Goal: Transaction & Acquisition: Book appointment/travel/reservation

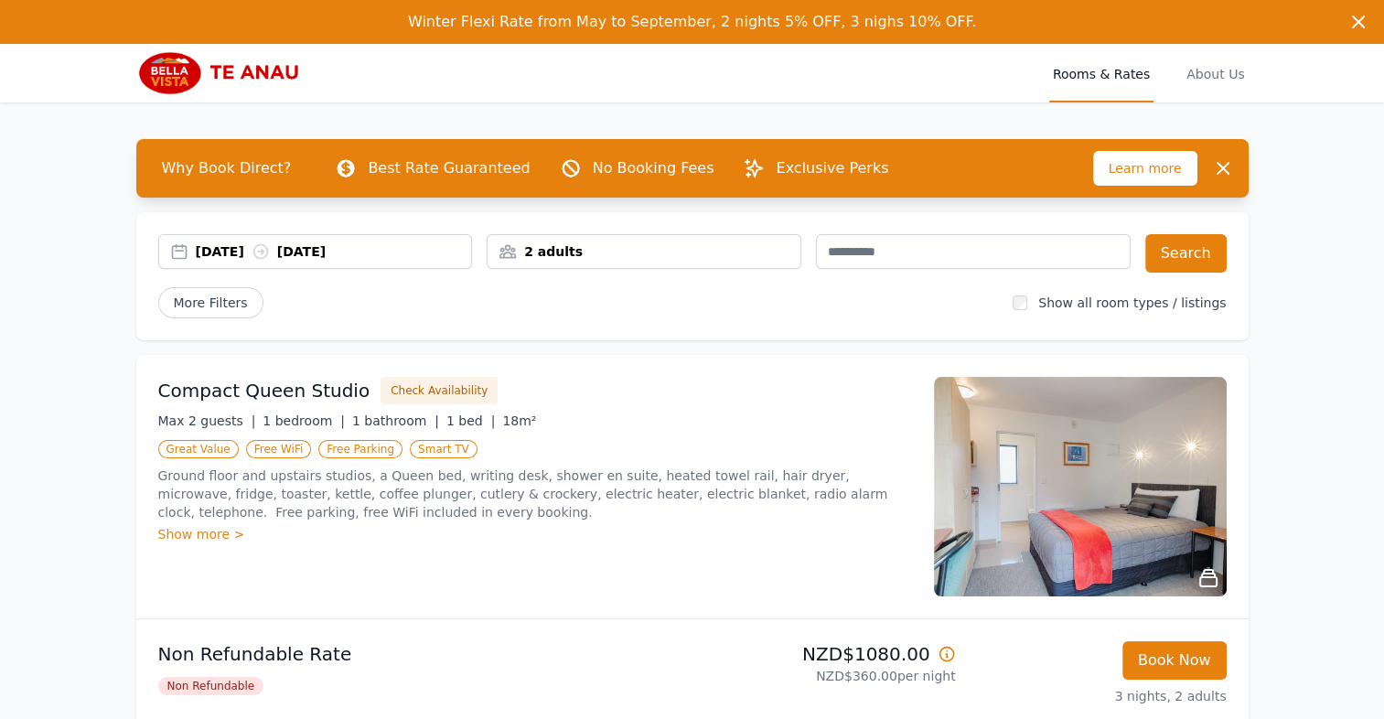
click at [536, 244] on div "2 adults" at bounding box center [644, 251] width 313 height 18
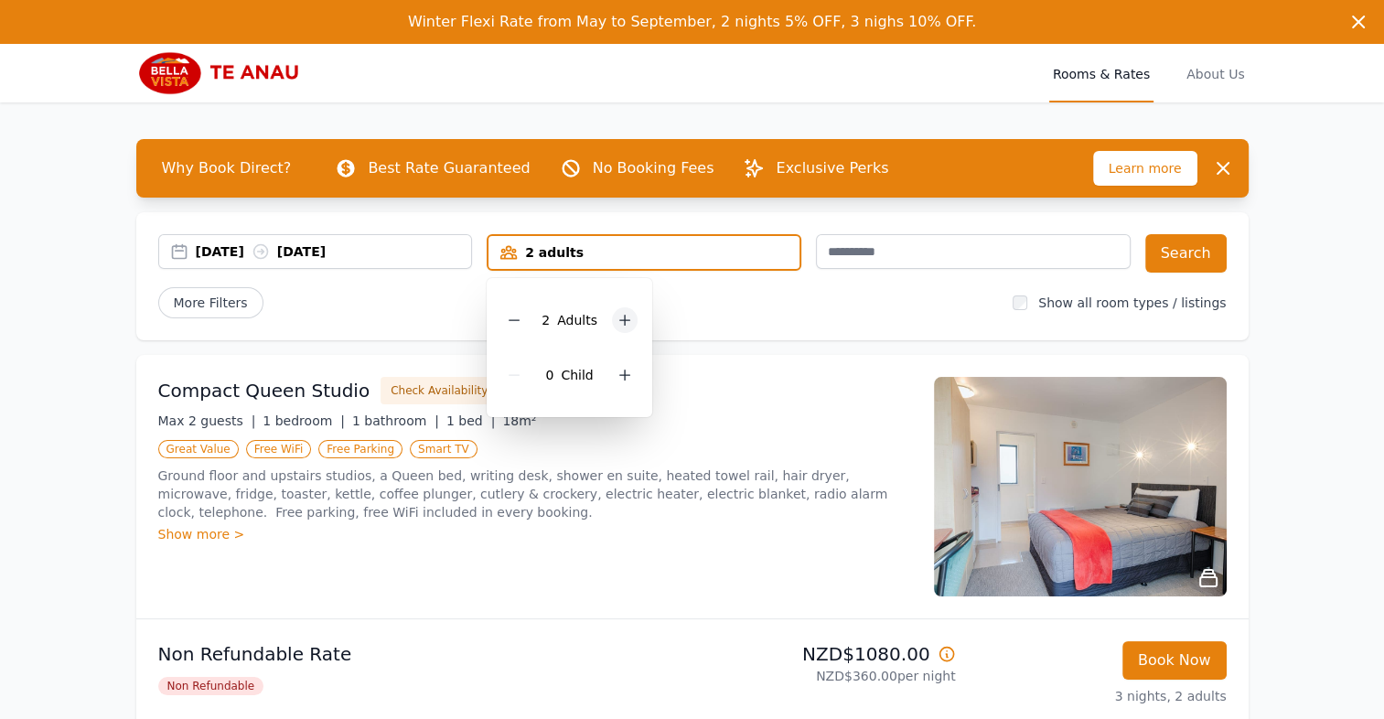
click at [618, 313] on icon at bounding box center [625, 320] width 15 height 15
click at [521, 317] on icon at bounding box center [514, 320] width 15 height 15
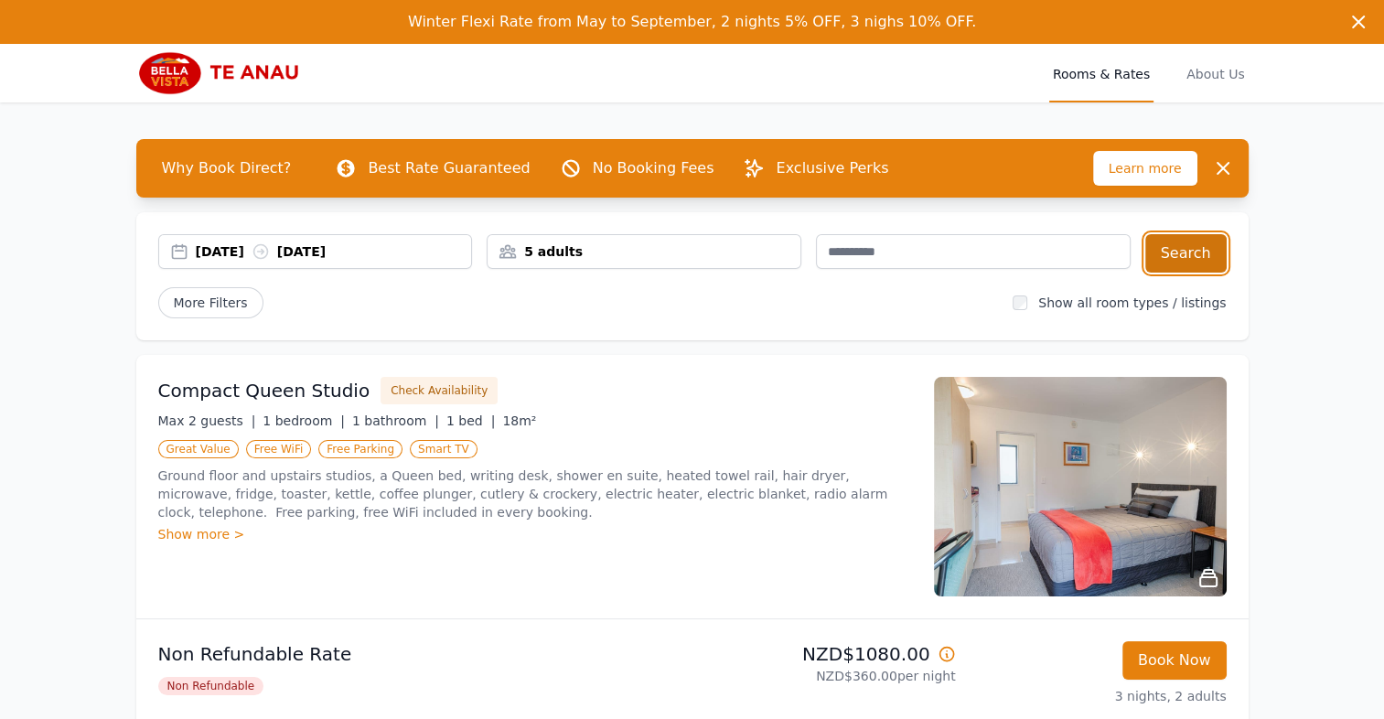
click at [1181, 257] on button "Search" at bounding box center [1185, 253] width 81 height 38
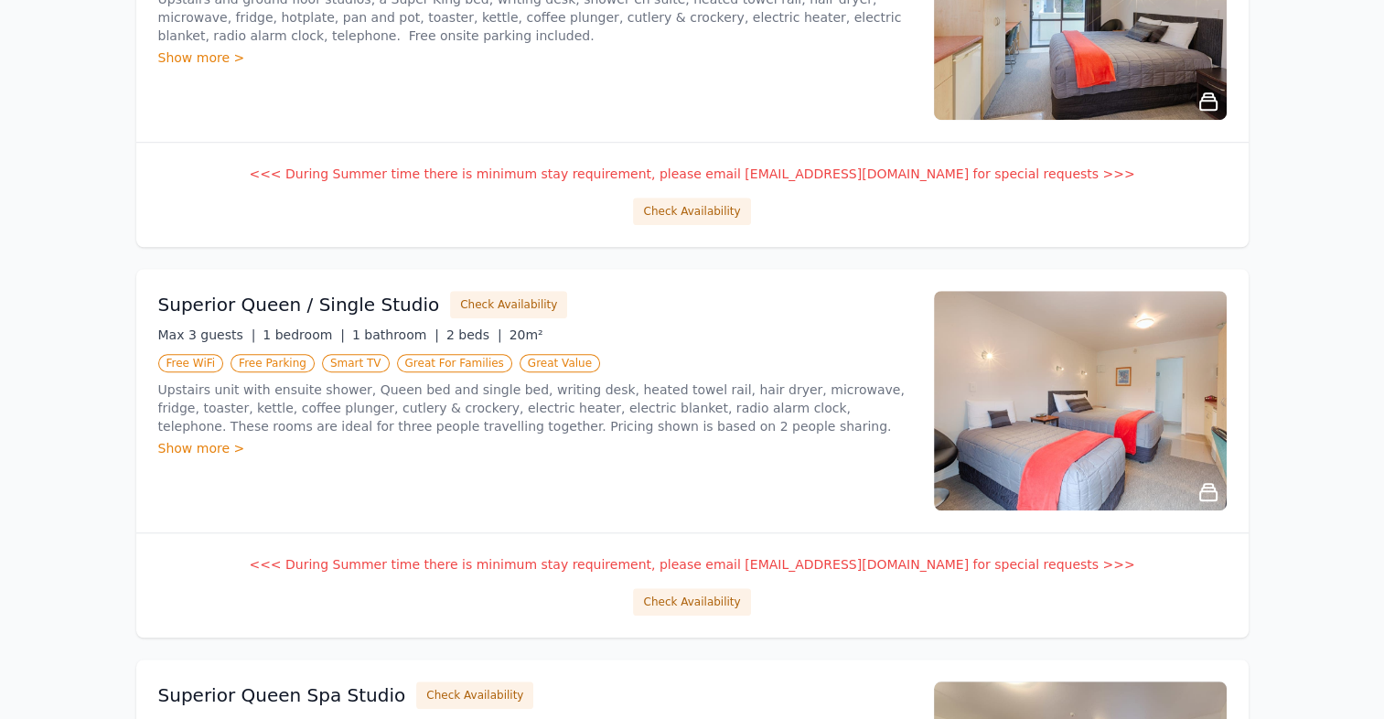
scroll to position [1497, 0]
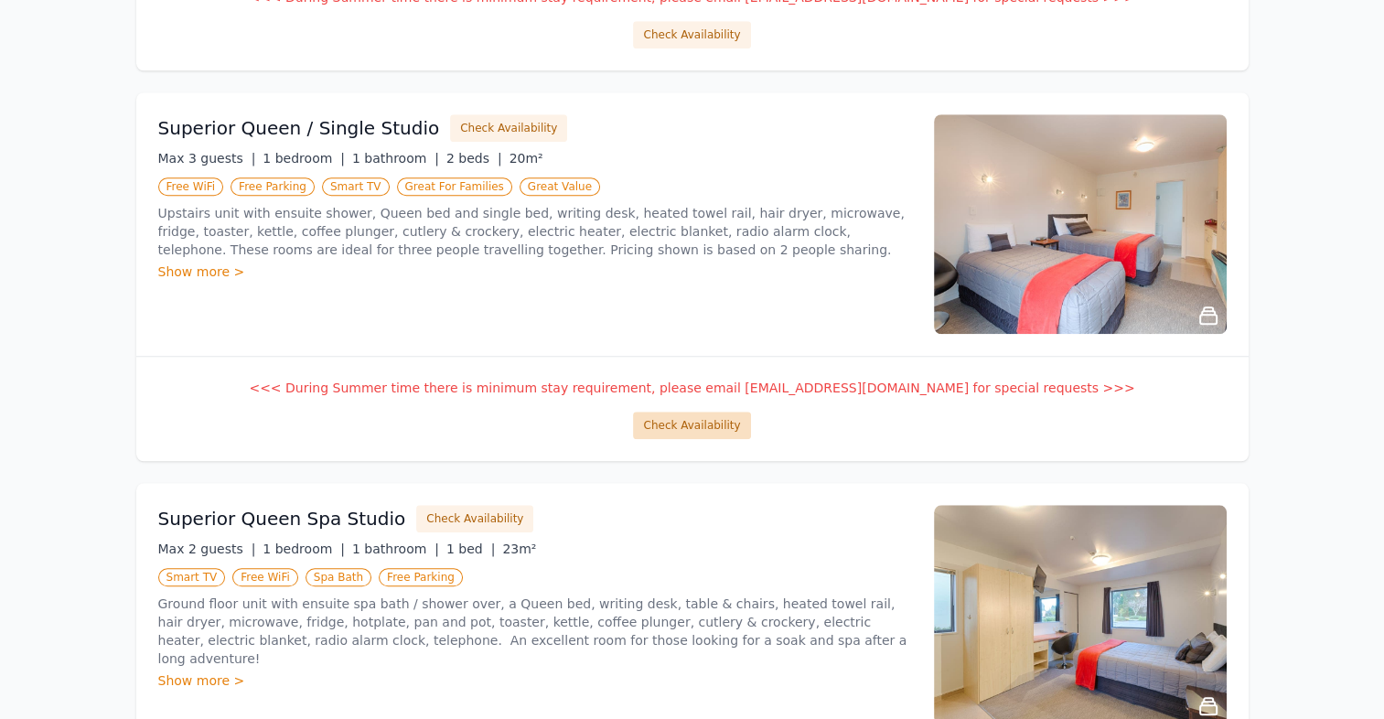
click at [679, 419] on button "Check Availability" at bounding box center [691, 425] width 117 height 27
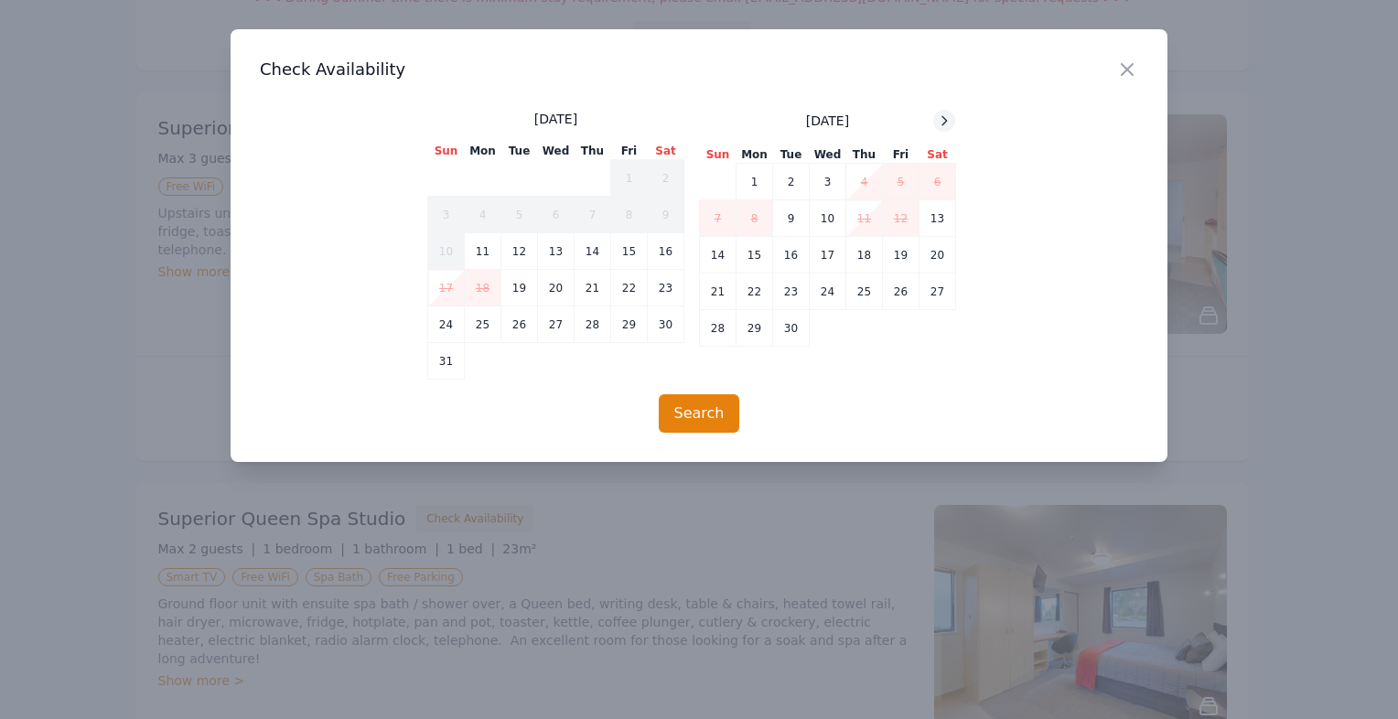
click at [940, 115] on icon at bounding box center [944, 120] width 15 height 15
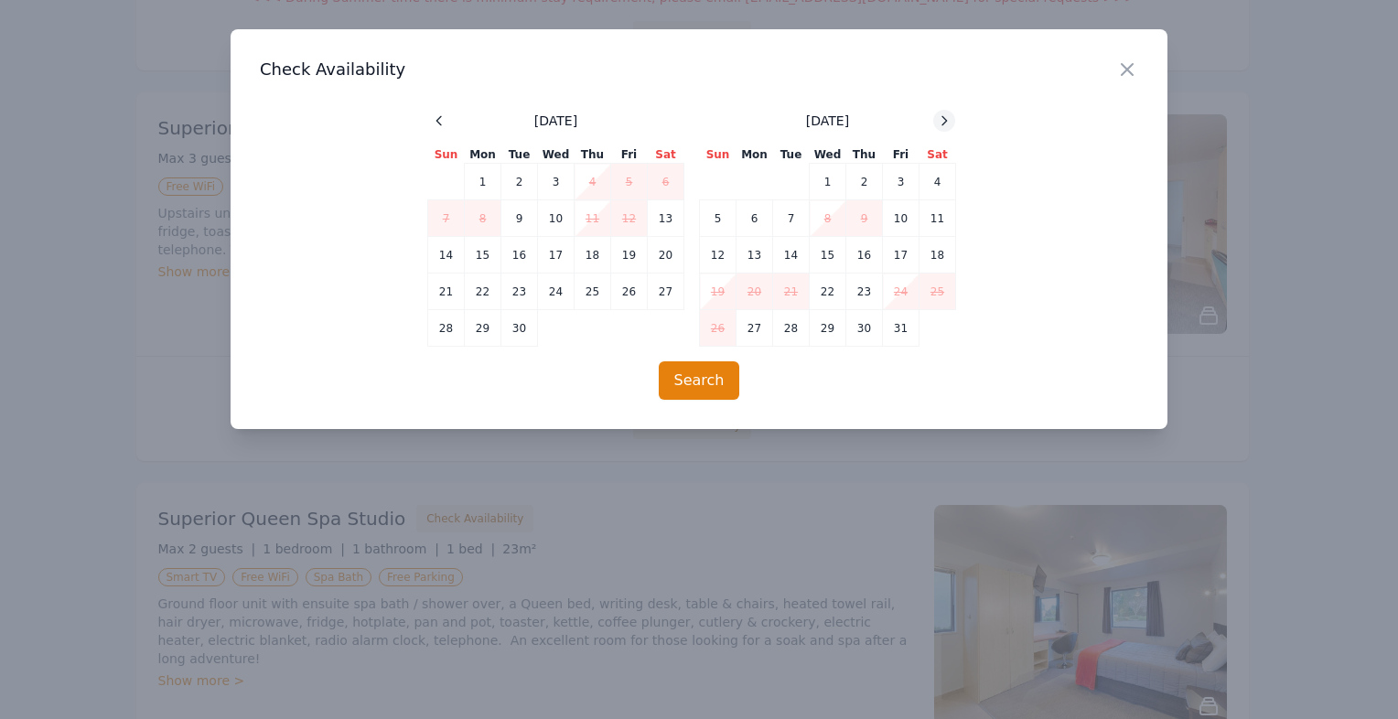
click at [940, 115] on icon at bounding box center [944, 120] width 15 height 15
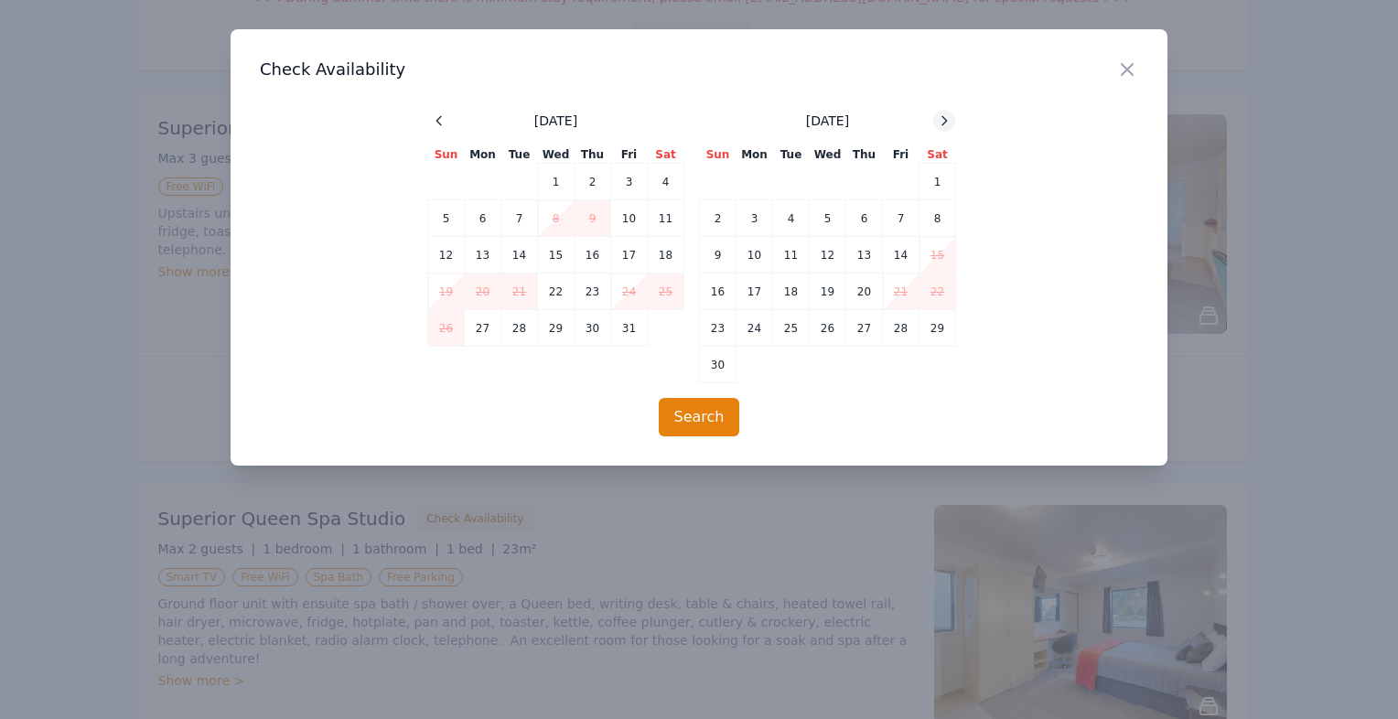
click at [940, 115] on icon at bounding box center [944, 120] width 15 height 15
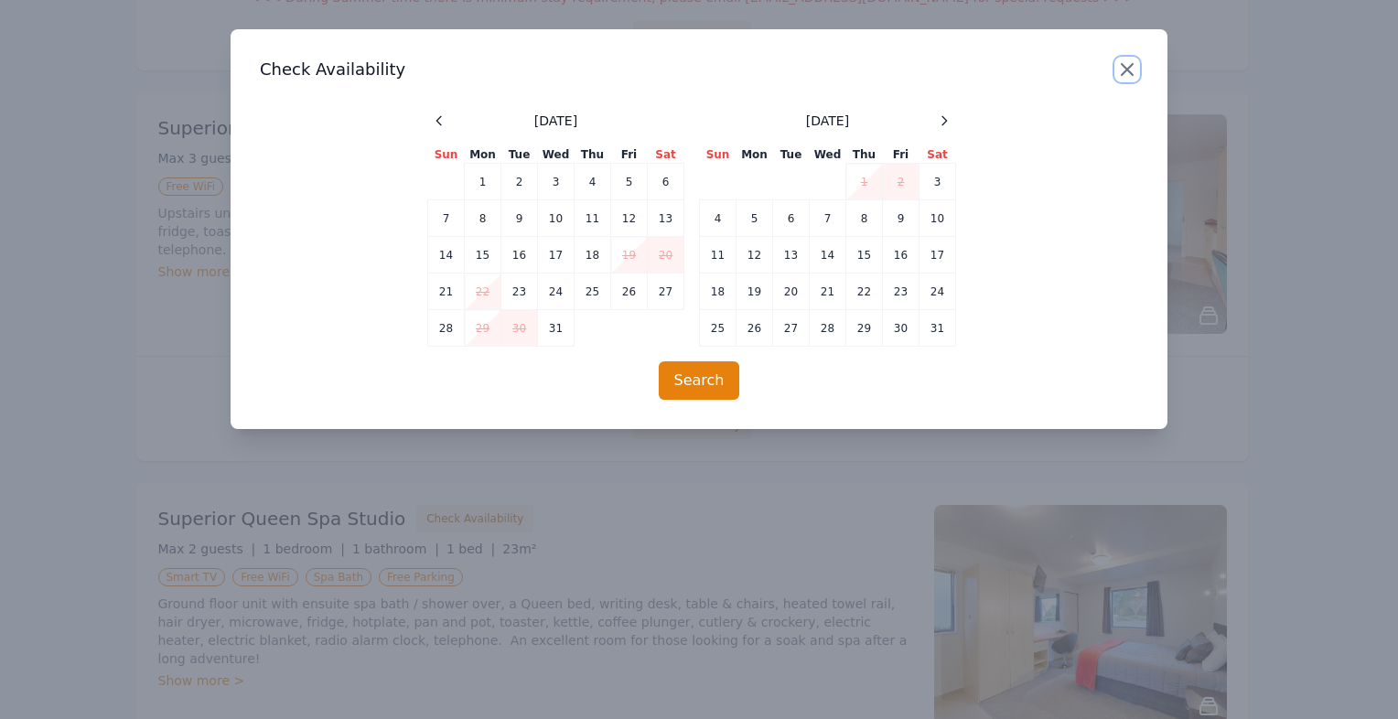
click at [1123, 75] on icon "button" at bounding box center [1127, 70] width 22 height 22
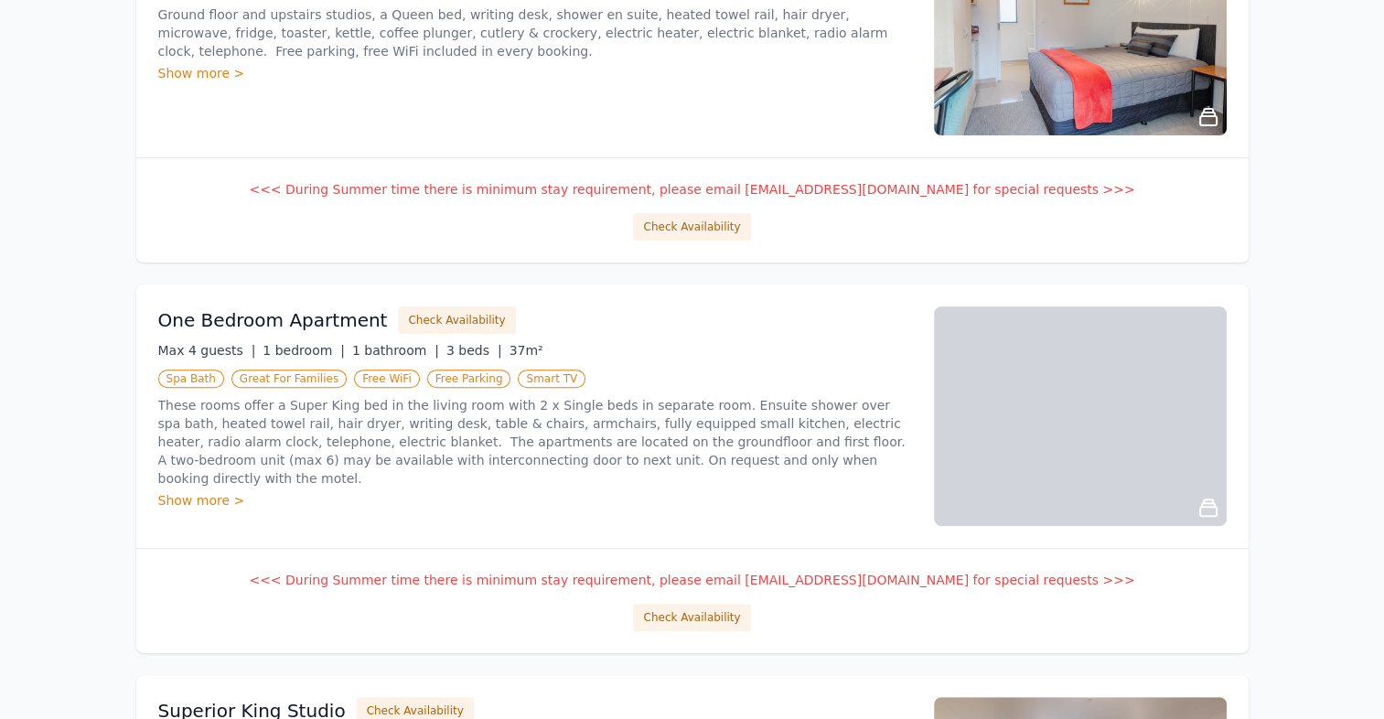
scroll to position [498, 0]
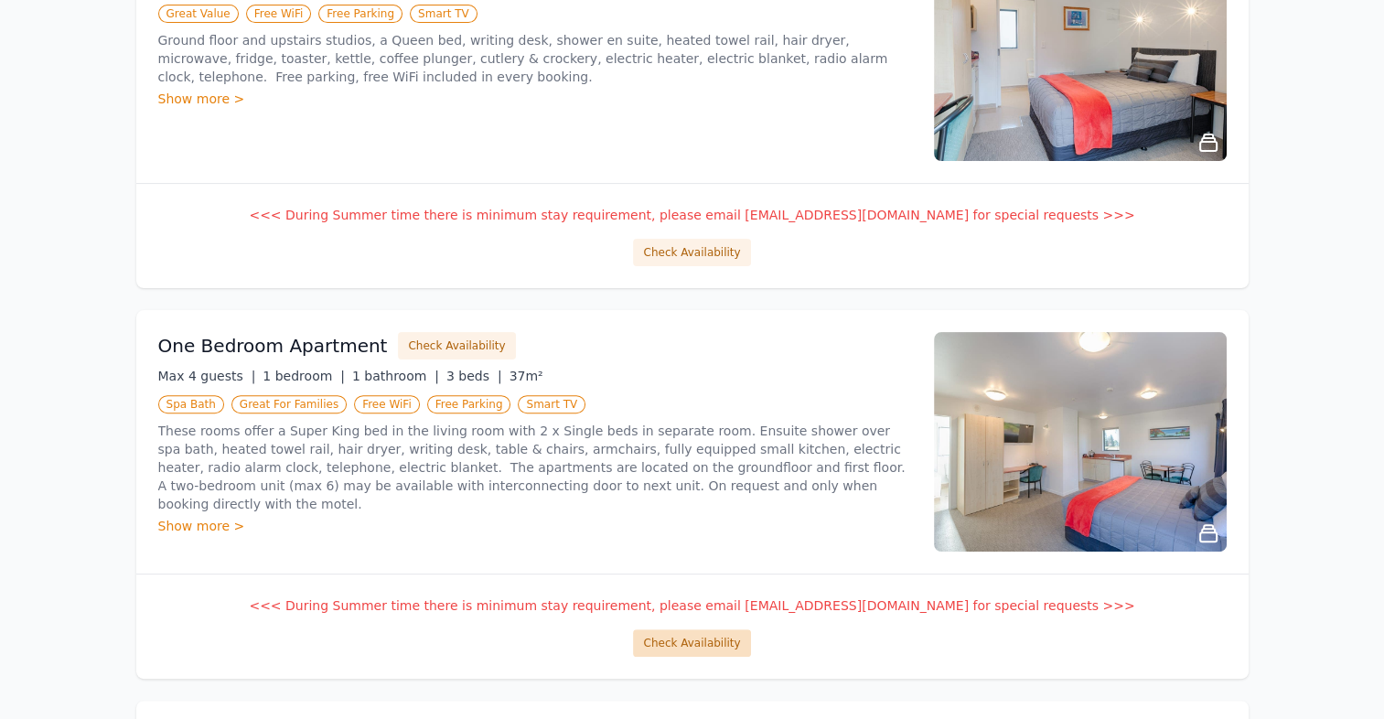
click at [688, 639] on button "Check Availability" at bounding box center [691, 642] width 117 height 27
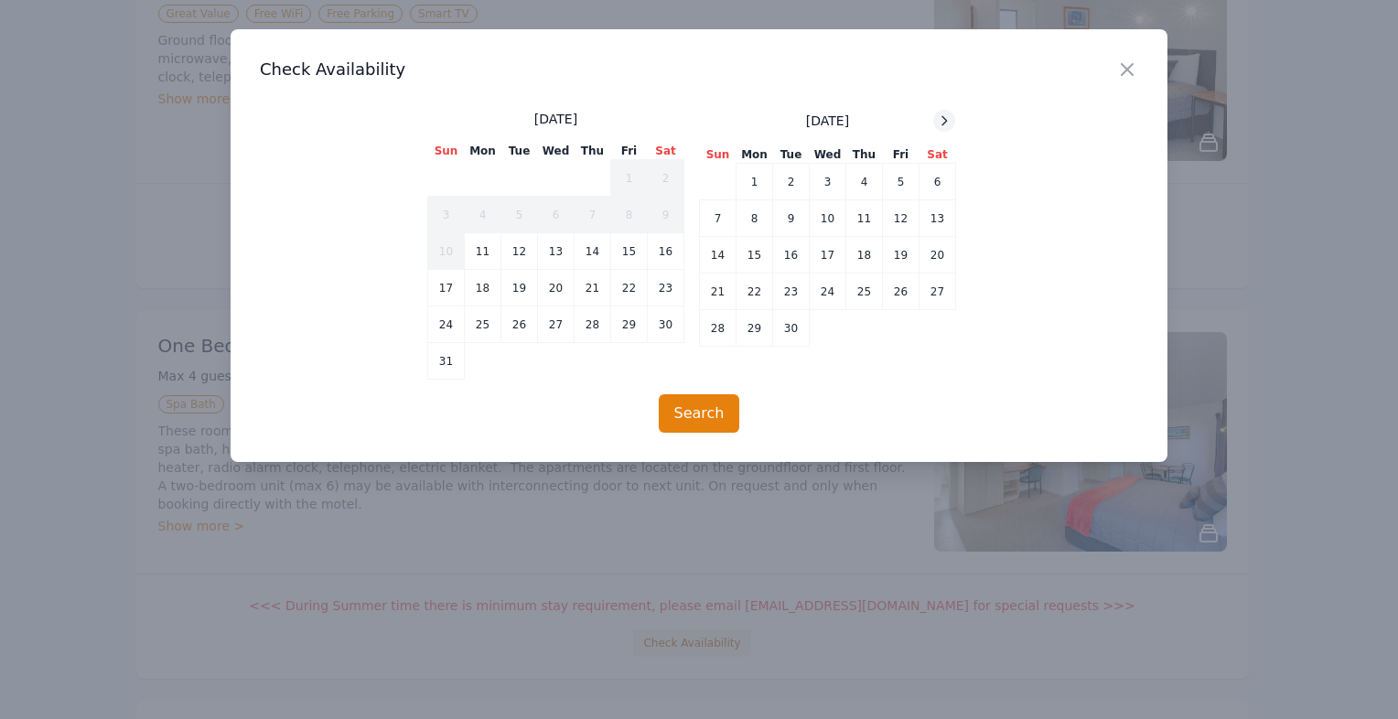
click at [948, 123] on icon at bounding box center [944, 120] width 15 height 15
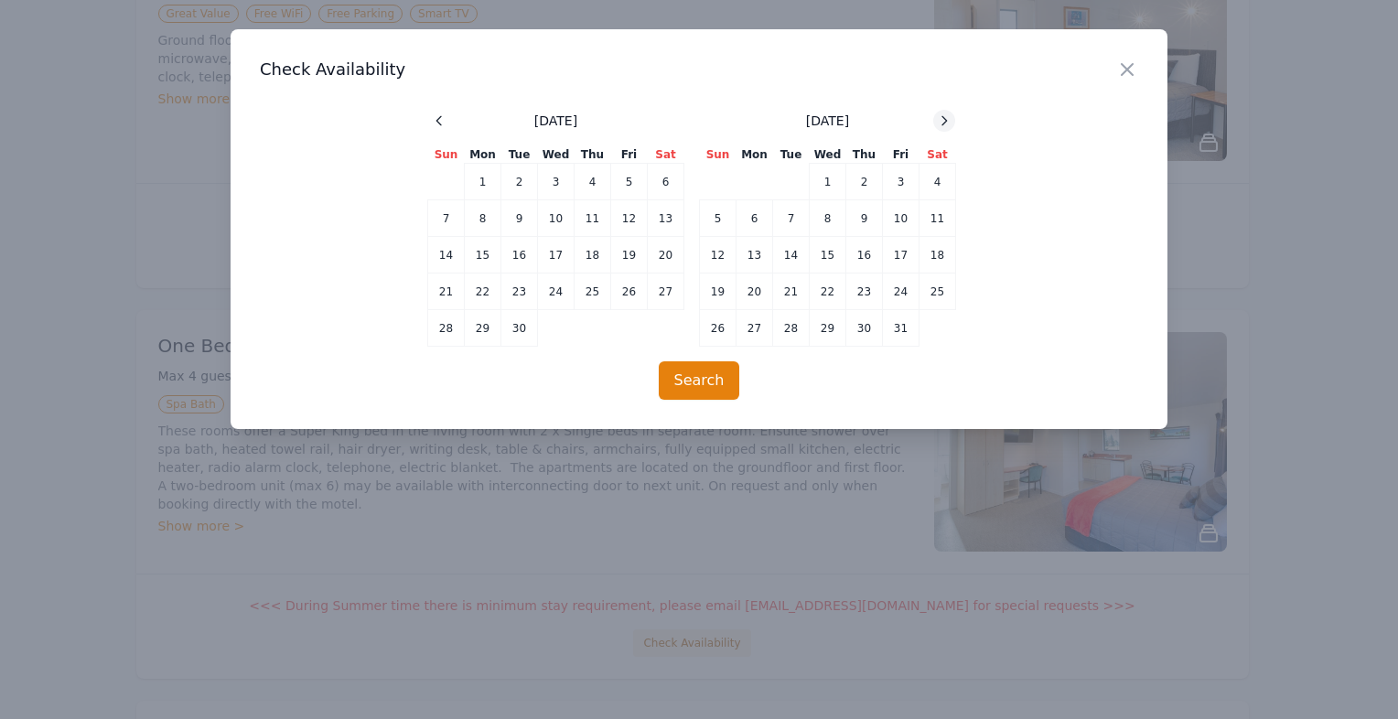
click at [948, 123] on icon at bounding box center [944, 120] width 15 height 15
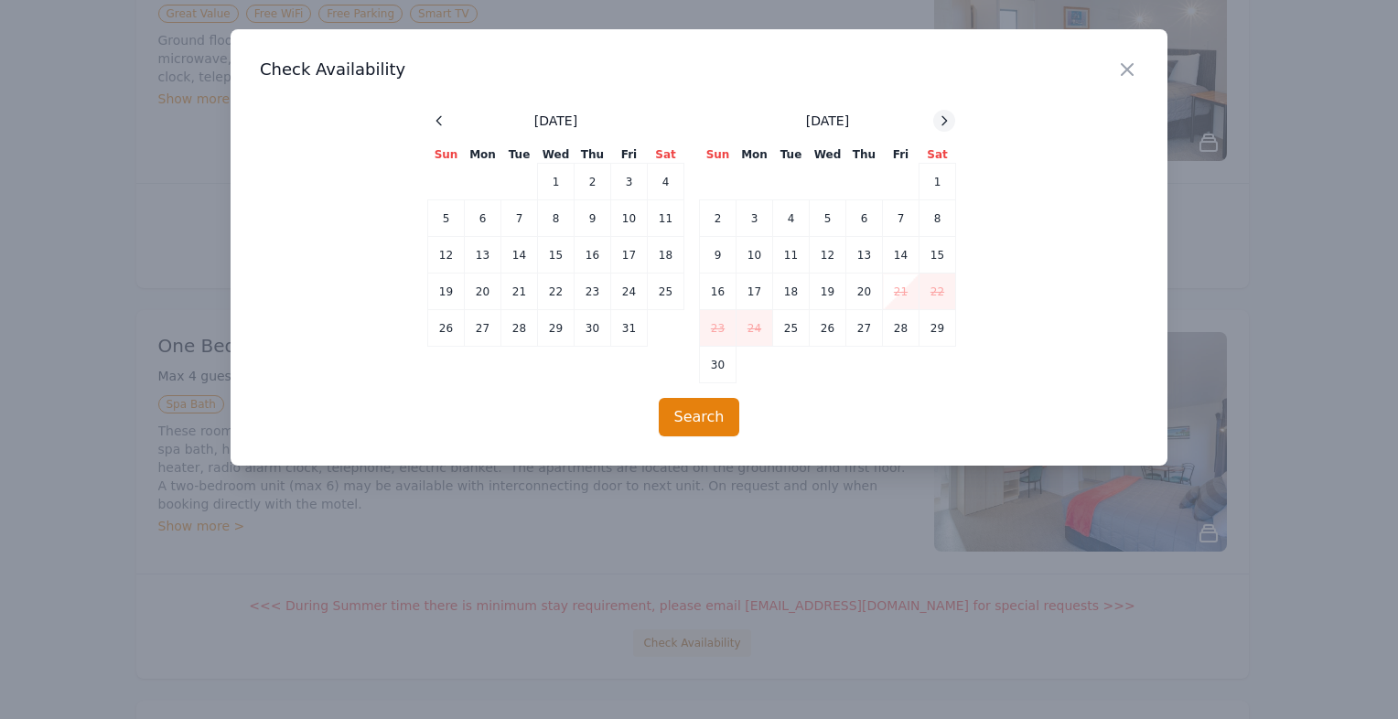
click at [948, 123] on icon at bounding box center [944, 120] width 15 height 15
click at [1127, 71] on icon "button" at bounding box center [1127, 70] width 22 height 22
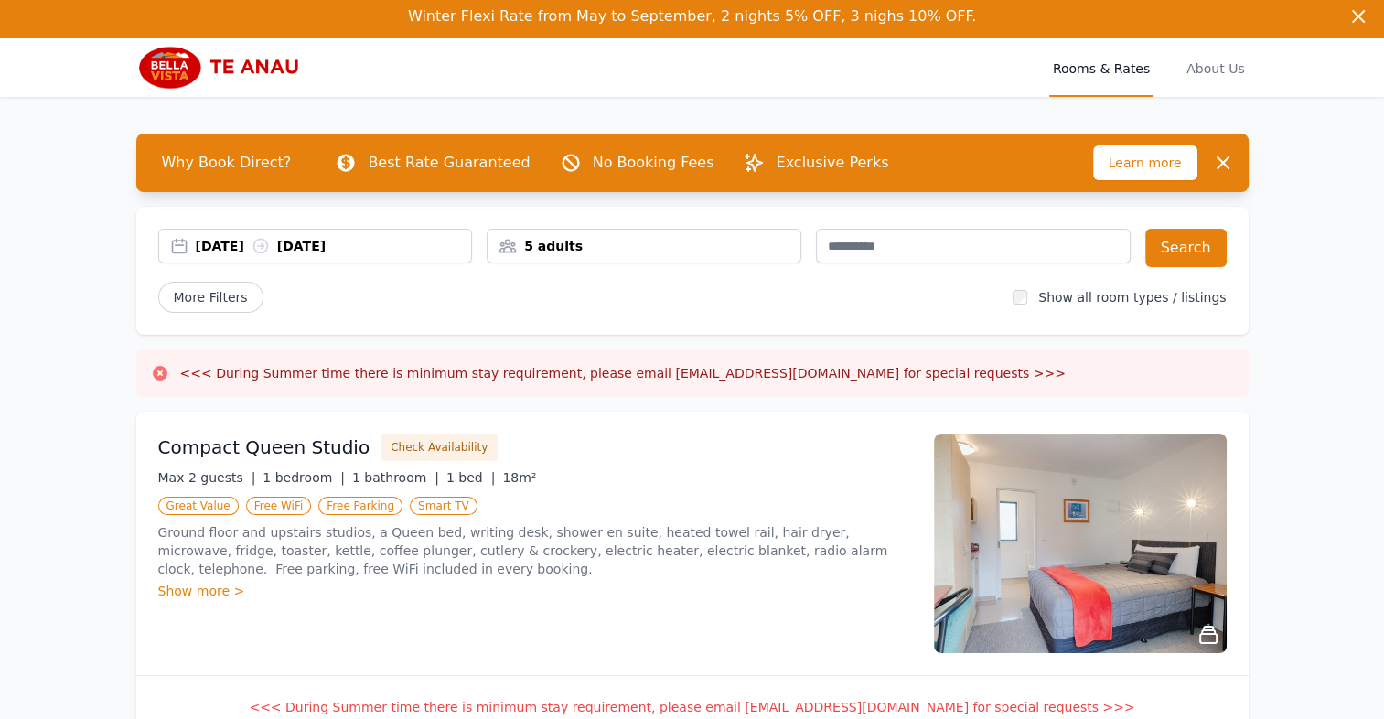
scroll to position [0, 0]
